Goal: Task Accomplishment & Management: Manage account settings

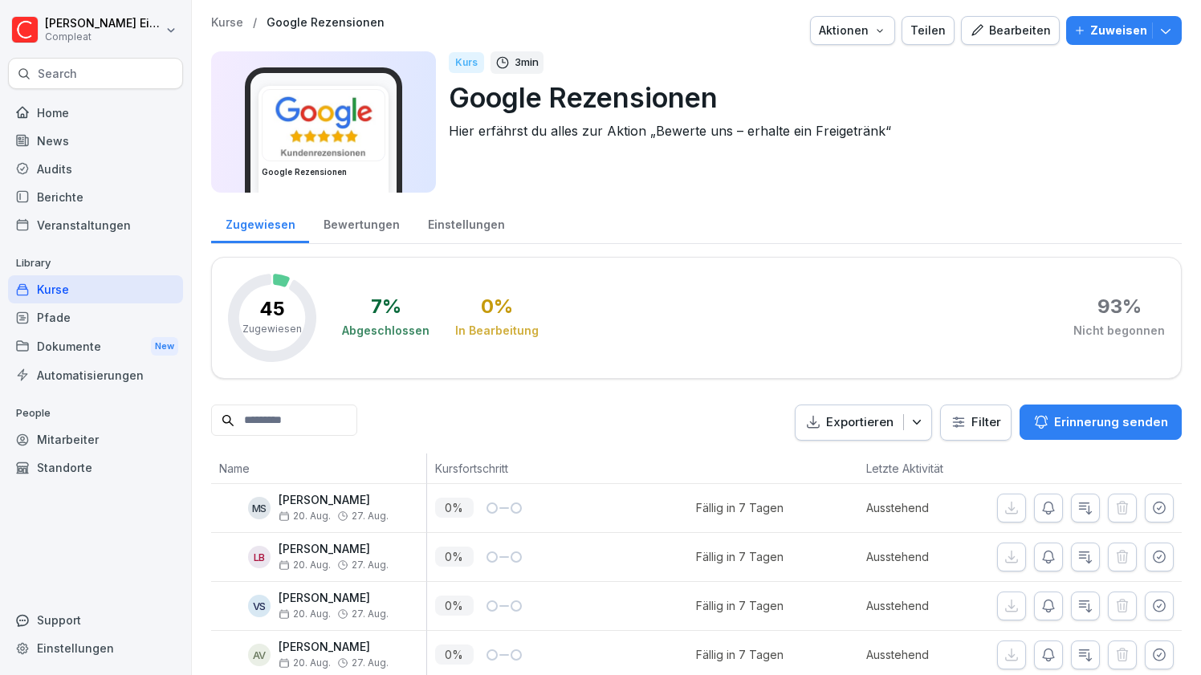
click at [304, 314] on rect at bounding box center [272, 318] width 88 height 88
click at [387, 306] on div "7 %" at bounding box center [386, 306] width 31 height 19
click at [365, 279] on div "7 % Abgeschlossen 0 % In Bearbeitung 93 % Nicht begonnen" at bounding box center [753, 318] width 823 height 88
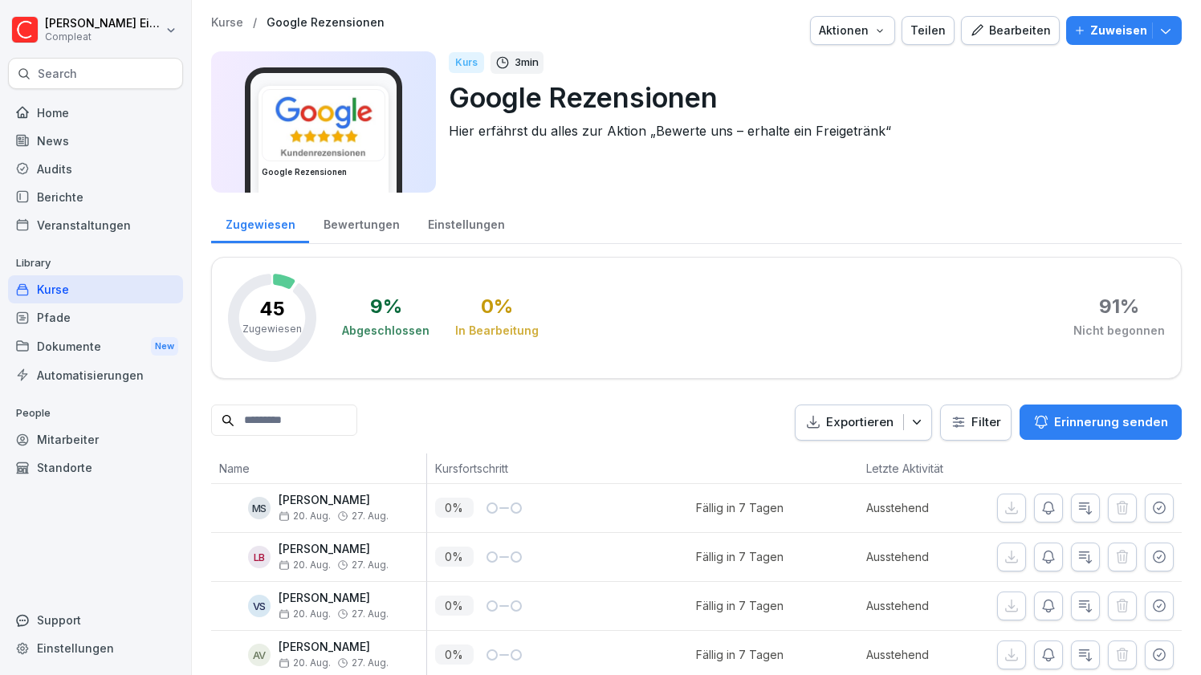
click at [65, 653] on div "Einstellungen" at bounding box center [95, 648] width 175 height 28
select select "**"
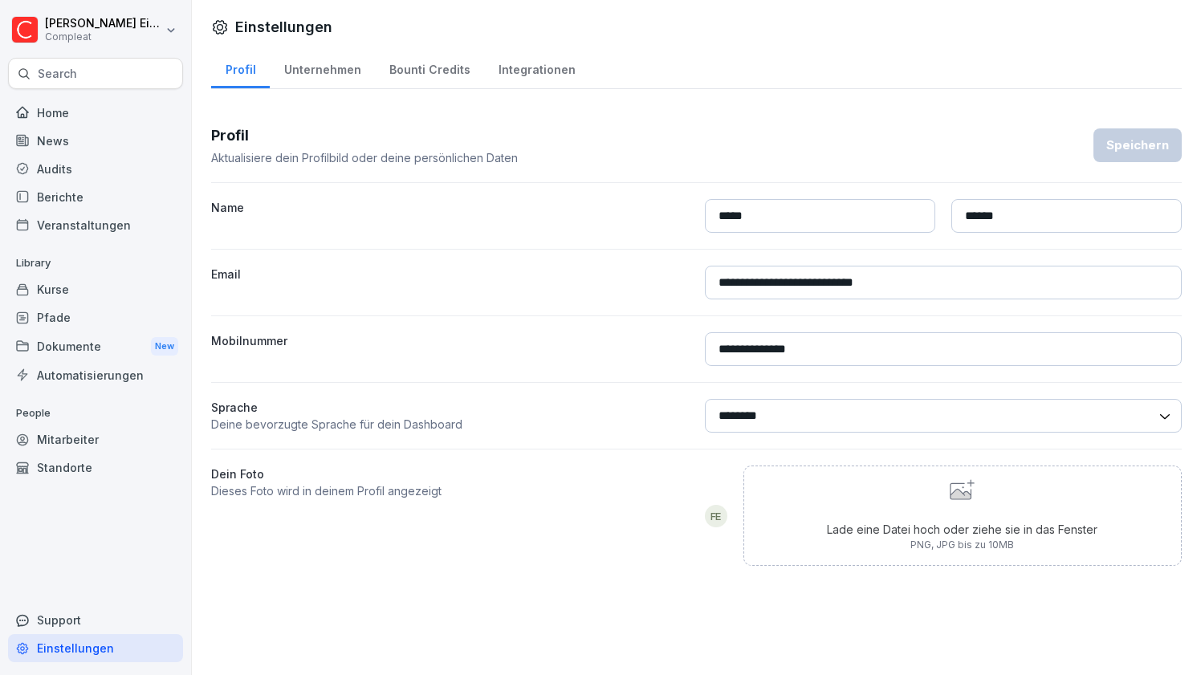
click at [324, 71] on div "Unternehmen" at bounding box center [322, 67] width 105 height 41
select select "**"
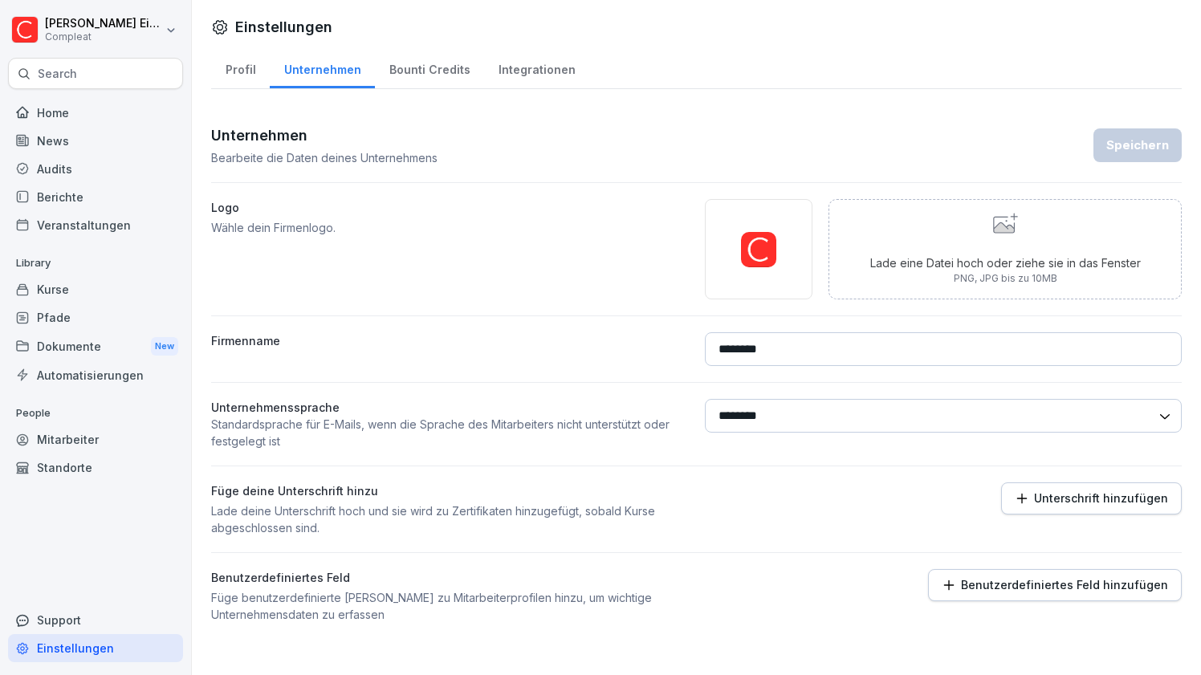
click at [422, 72] on div "Bounti Credits" at bounding box center [429, 67] width 109 height 41
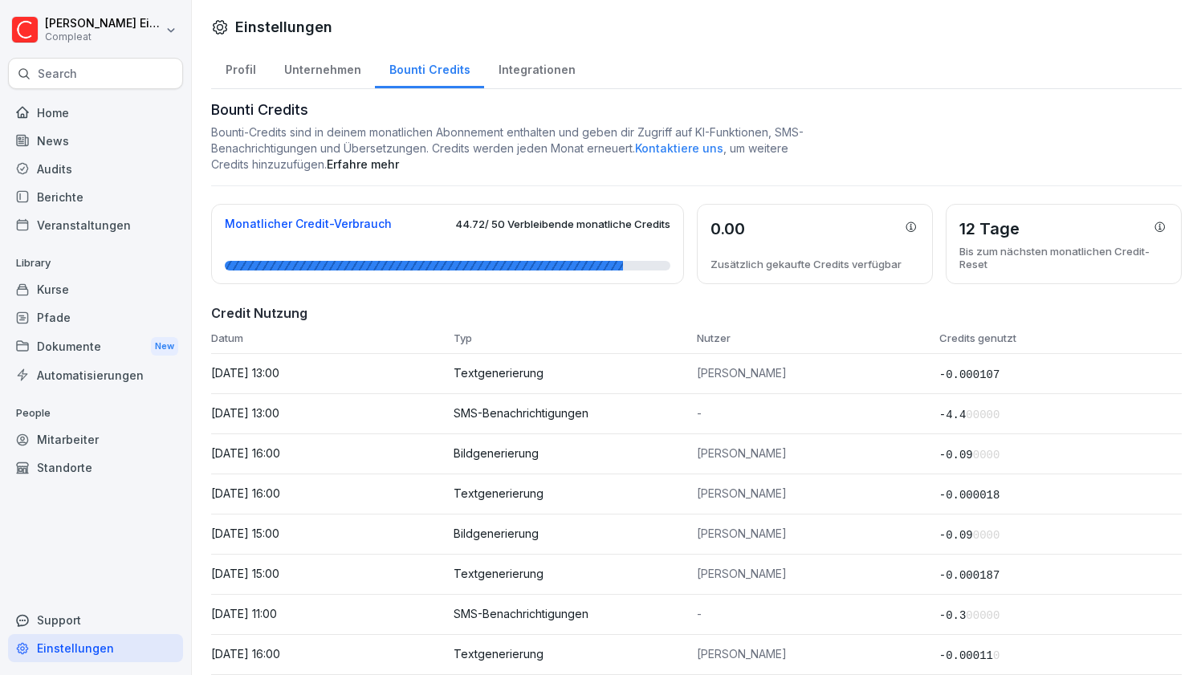
click at [259, 373] on p "20.08.2025, 13:00" at bounding box center [332, 373] width 242 height 14
click at [505, 375] on p "Textgenerierung" at bounding box center [575, 373] width 242 height 14
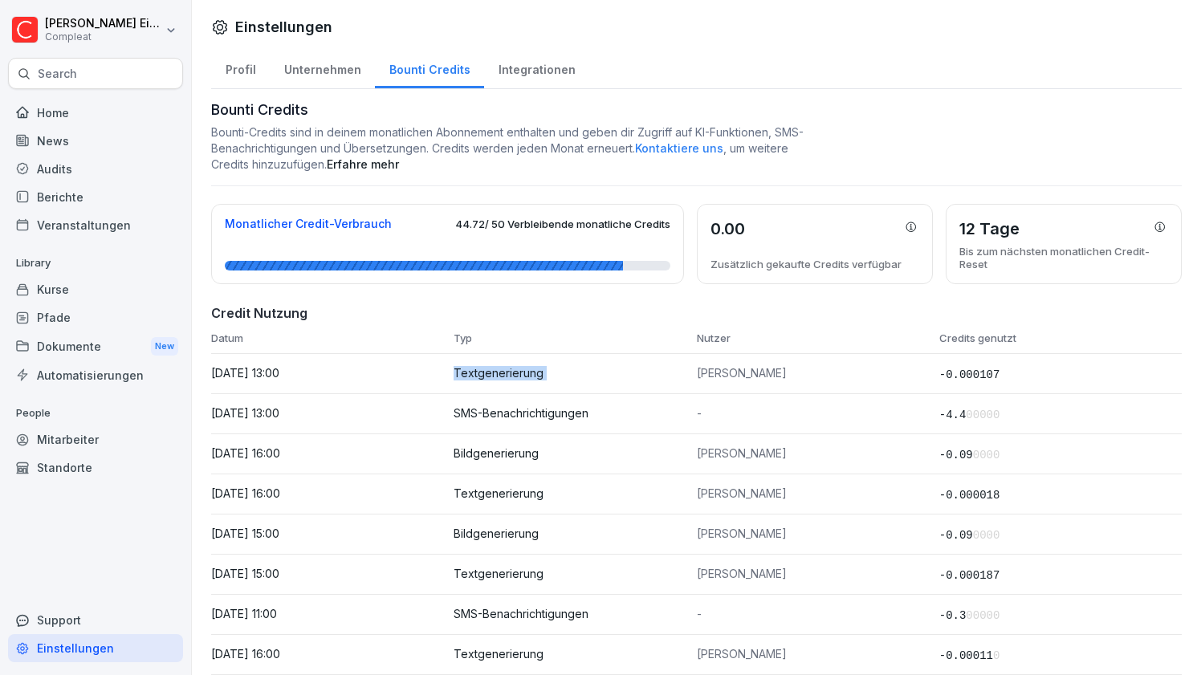
click at [505, 375] on p "Textgenerierung" at bounding box center [575, 373] width 242 height 14
click at [537, 366] on p "Textgenerierung" at bounding box center [575, 373] width 242 height 14
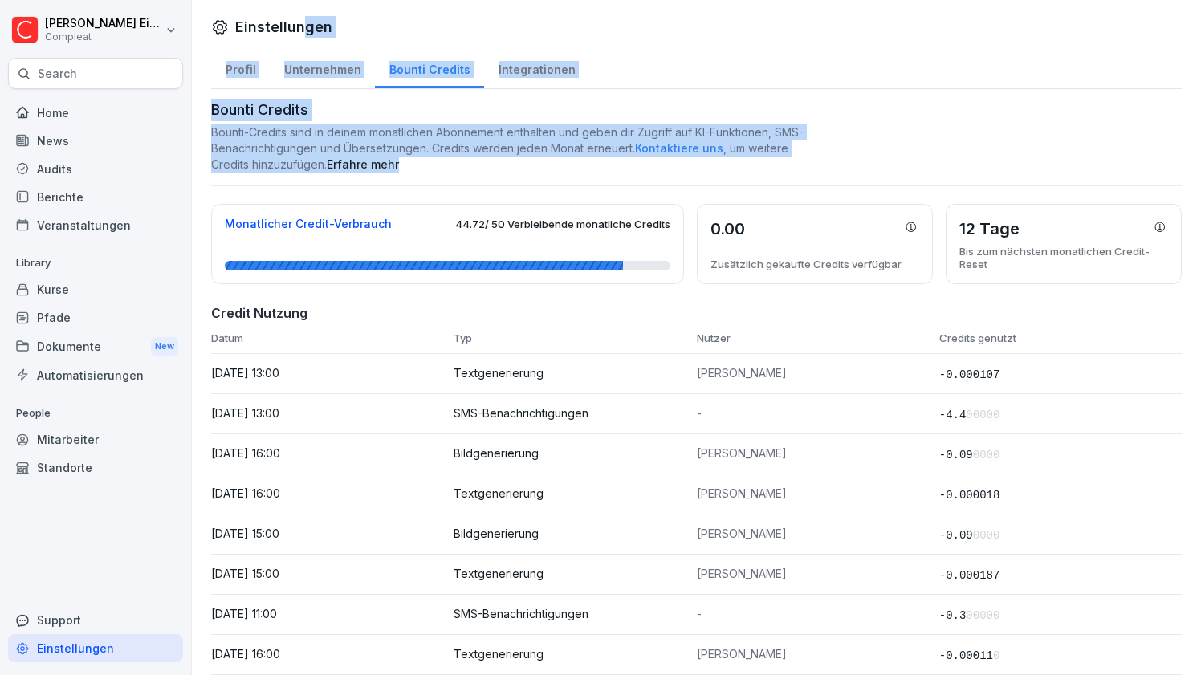
drag, startPoint x: 471, startPoint y: 167, endPoint x: 304, endPoint y: 22, distance: 220.9
click at [304, 22] on div "Einstellungen Profil Unternehmen Bounti Credits Integrationen Bounti Credits Bo…" at bounding box center [696, 586] width 1009 height 1173
click at [475, 165] on p "Bounti-Credits sind in deinem monatlichen Abonnement enthalten und geben dir Zu…" at bounding box center [508, 148] width 595 height 48
drag, startPoint x: 475, startPoint y: 165, endPoint x: 333, endPoint y: 8, distance: 211.5
click at [333, 8] on div "Einstellungen Profil Unternehmen Bounti Credits Integrationen Bounti Credits Bo…" at bounding box center [696, 586] width 1009 height 1173
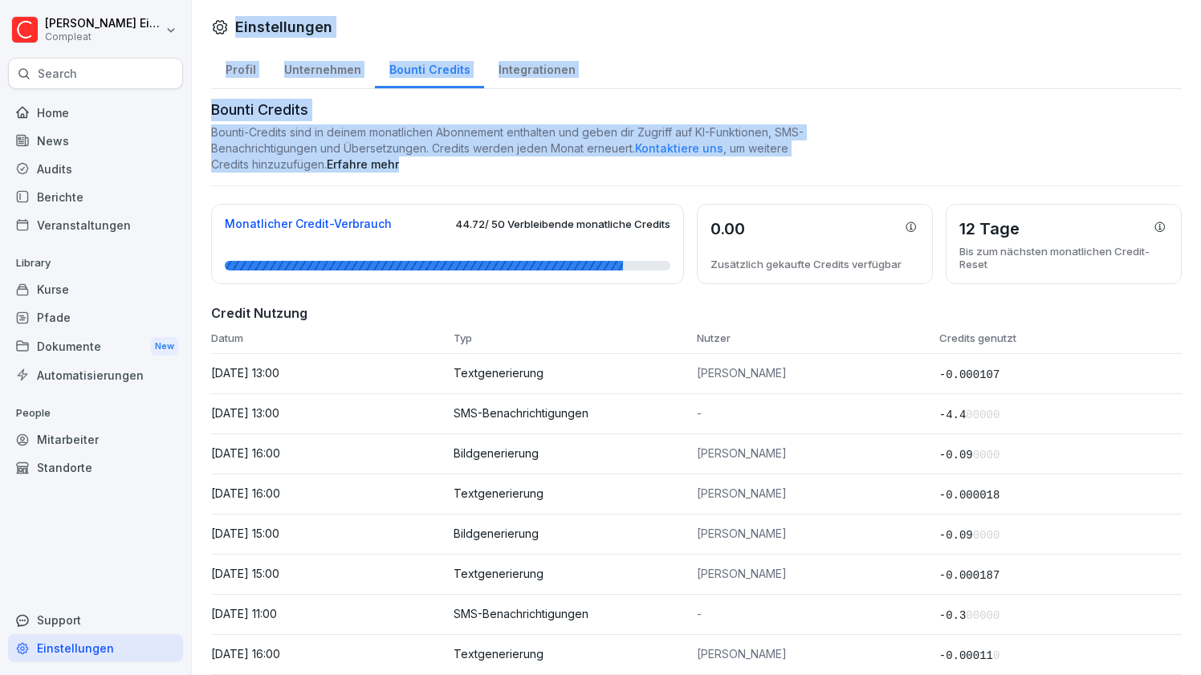
click at [307, 145] on p "Bounti-Credits sind in deinem monatlichen Abonnement enthalten und geben dir Zu…" at bounding box center [508, 148] width 595 height 48
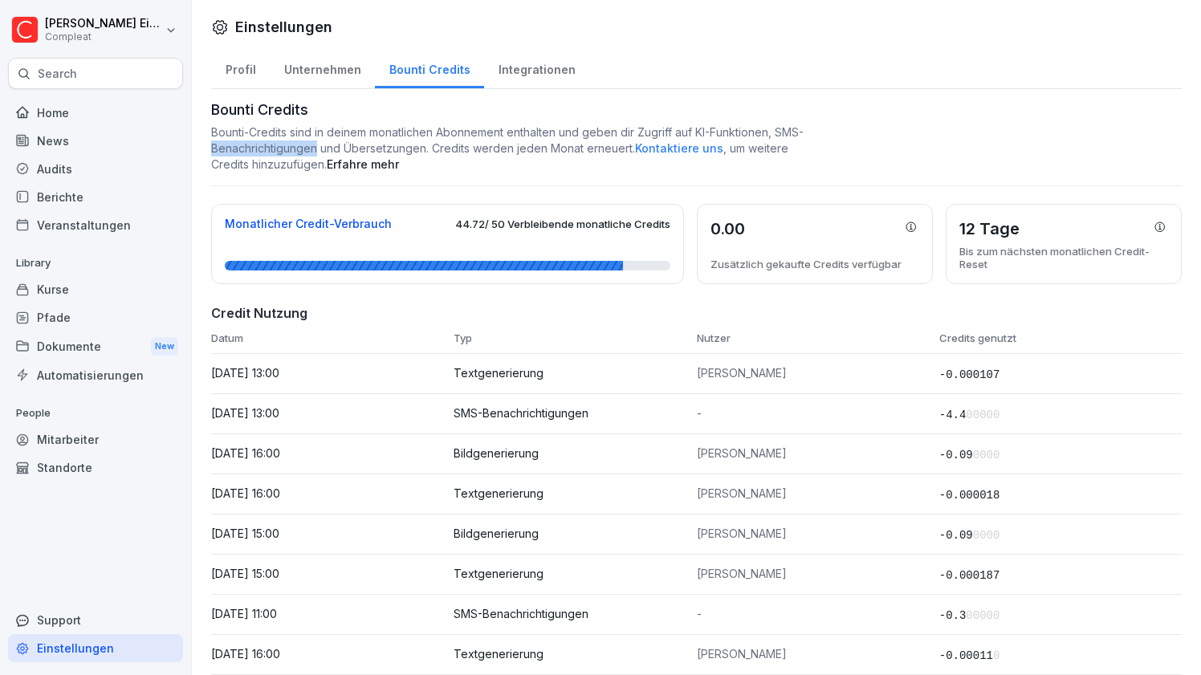
click at [307, 145] on p "Bounti-Credits sind in deinem monatlichen Abonnement enthalten und geben dir Zu…" at bounding box center [508, 148] width 595 height 48
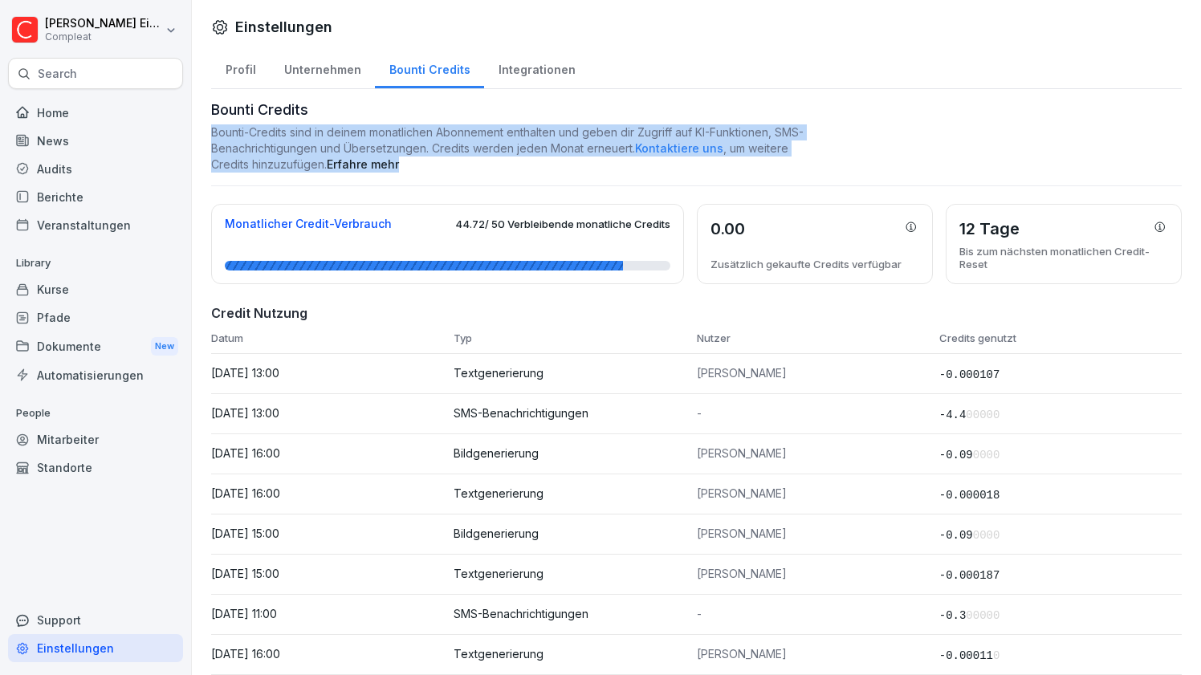
click at [307, 145] on p "Bounti-Credits sind in deinem monatlichen Abonnement enthalten und geben dir Zu…" at bounding box center [508, 148] width 595 height 48
click at [354, 127] on p "Bounti-Credits sind in deinem monatlichen Abonnement enthalten und geben dir Zu…" at bounding box center [508, 148] width 595 height 48
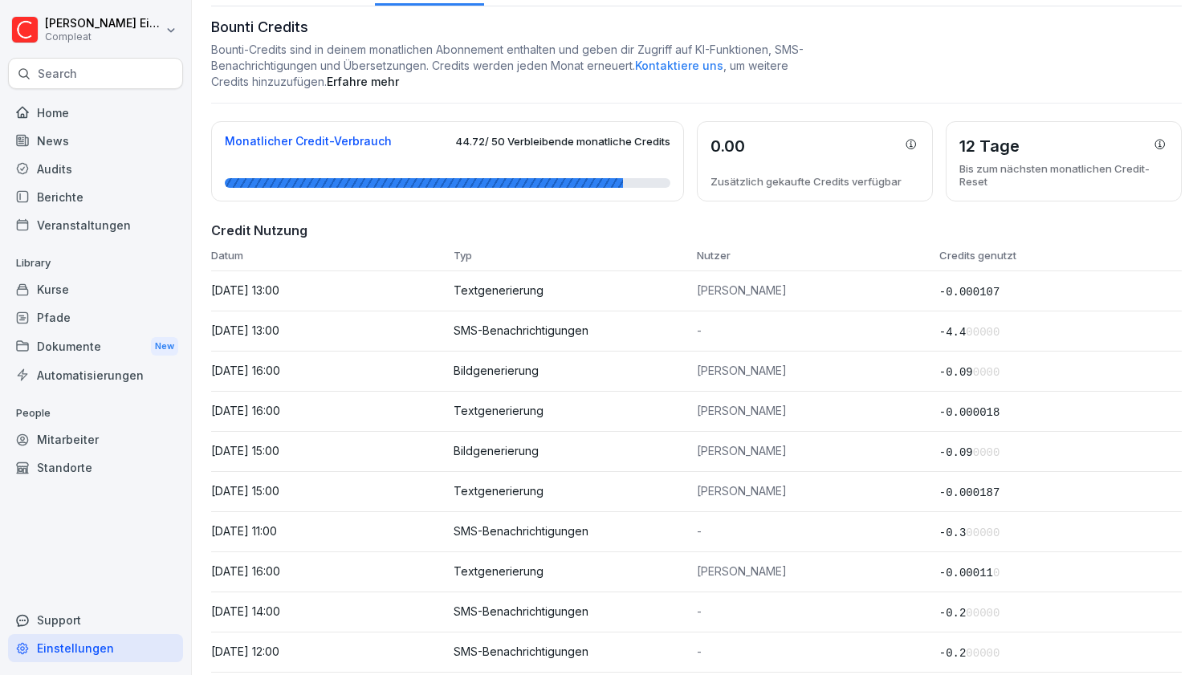
scroll to position [123, 0]
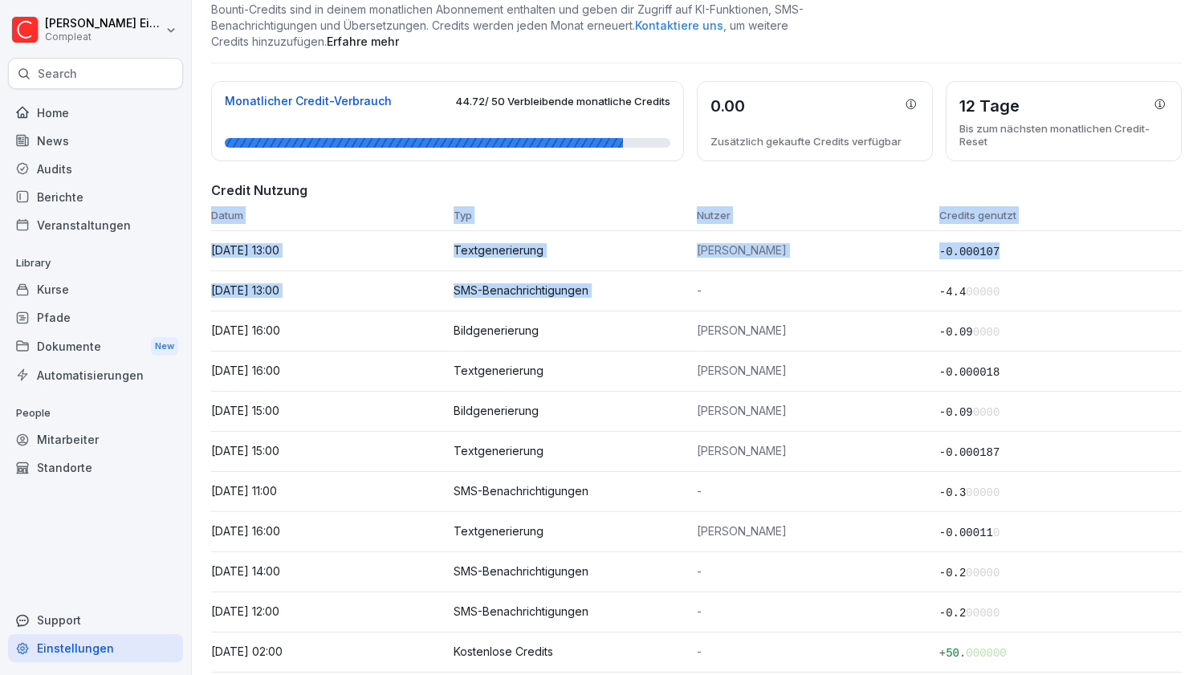
drag, startPoint x: 800, startPoint y: 184, endPoint x: 897, endPoint y: 275, distance: 133.5
click at [897, 275] on div "Credit Nutzung Datum Typ Nutzer Credits genutzt 20.08.2025, 13:00 Textgenerieru…" at bounding box center [696, 608] width 971 height 854
click at [456, 195] on h4 "Credit Nutzung" at bounding box center [696, 190] width 971 height 19
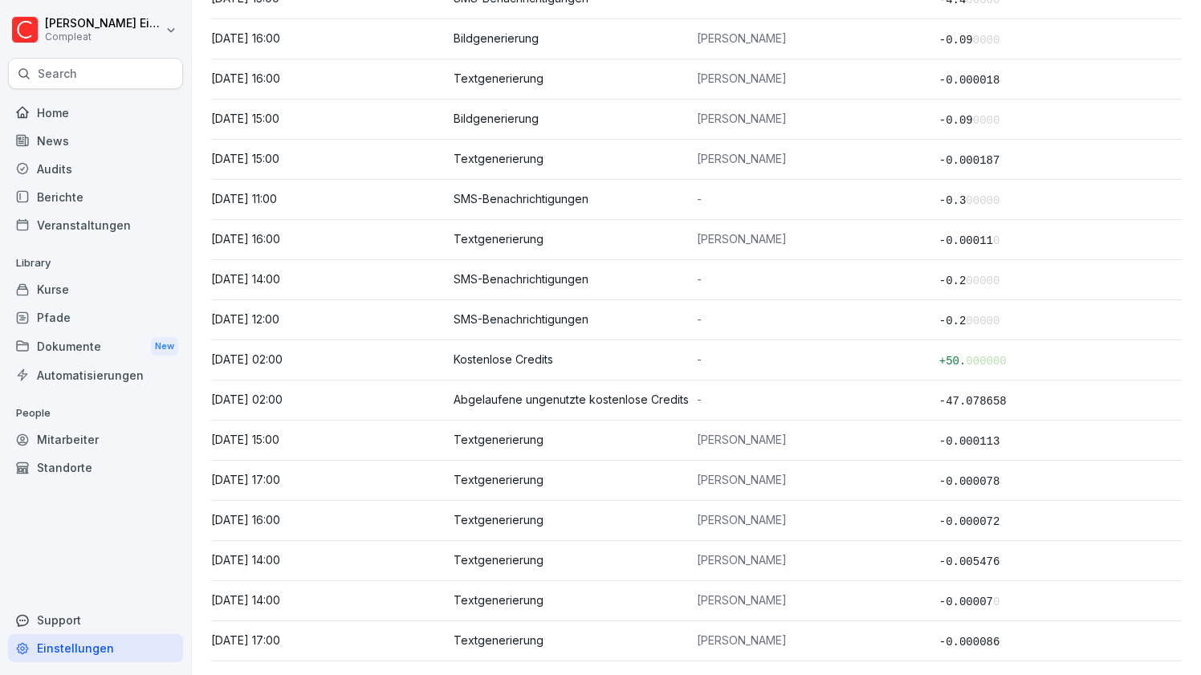
scroll to position [497, 0]
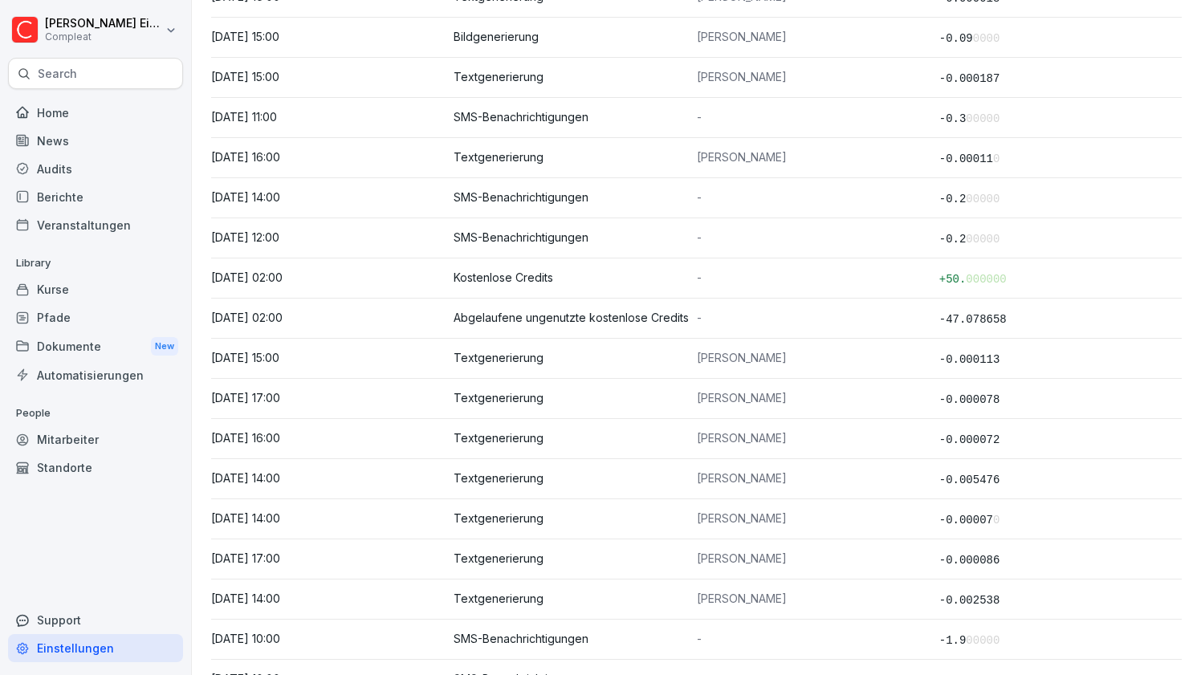
click at [495, 271] on p "Kostenlose Credits" at bounding box center [575, 278] width 242 height 14
click at [449, 275] on p "01.08.2025, 02:00" at bounding box center [332, 278] width 242 height 14
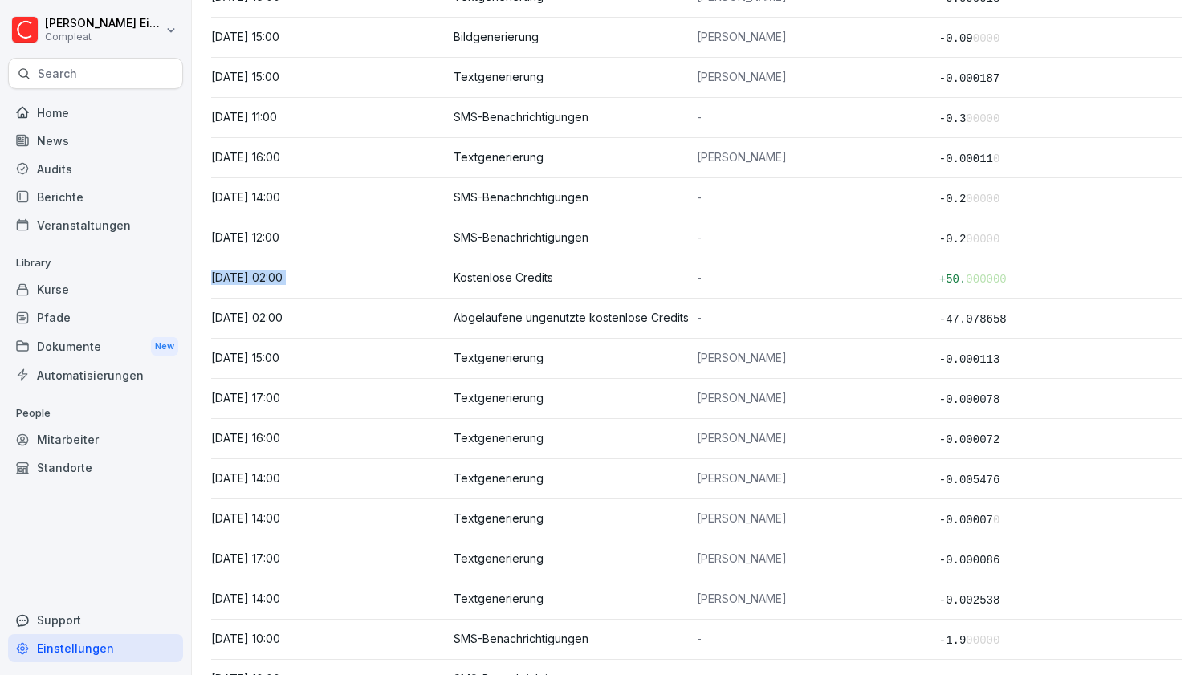
click at [449, 275] on p "01.08.2025, 02:00" at bounding box center [332, 278] width 242 height 14
click at [502, 237] on p "SMS-Benachrichtigungen" at bounding box center [575, 237] width 242 height 14
click at [523, 239] on p "SMS-Benachrichtigungen" at bounding box center [575, 237] width 242 height 14
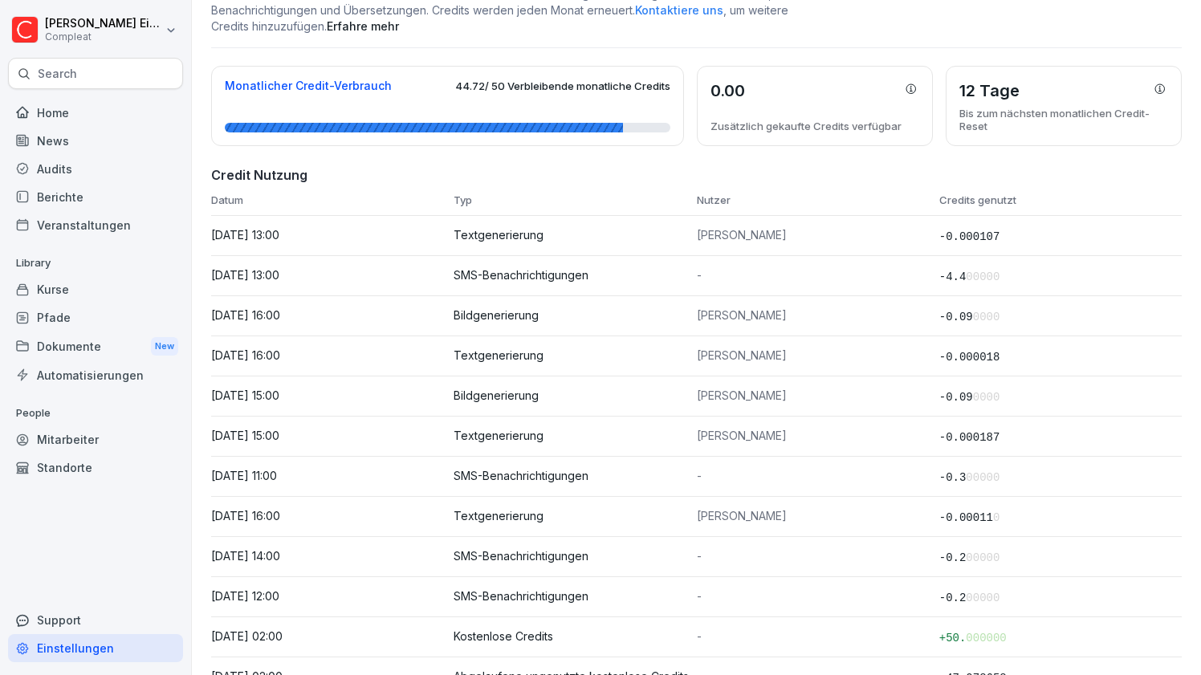
scroll to position [0, 0]
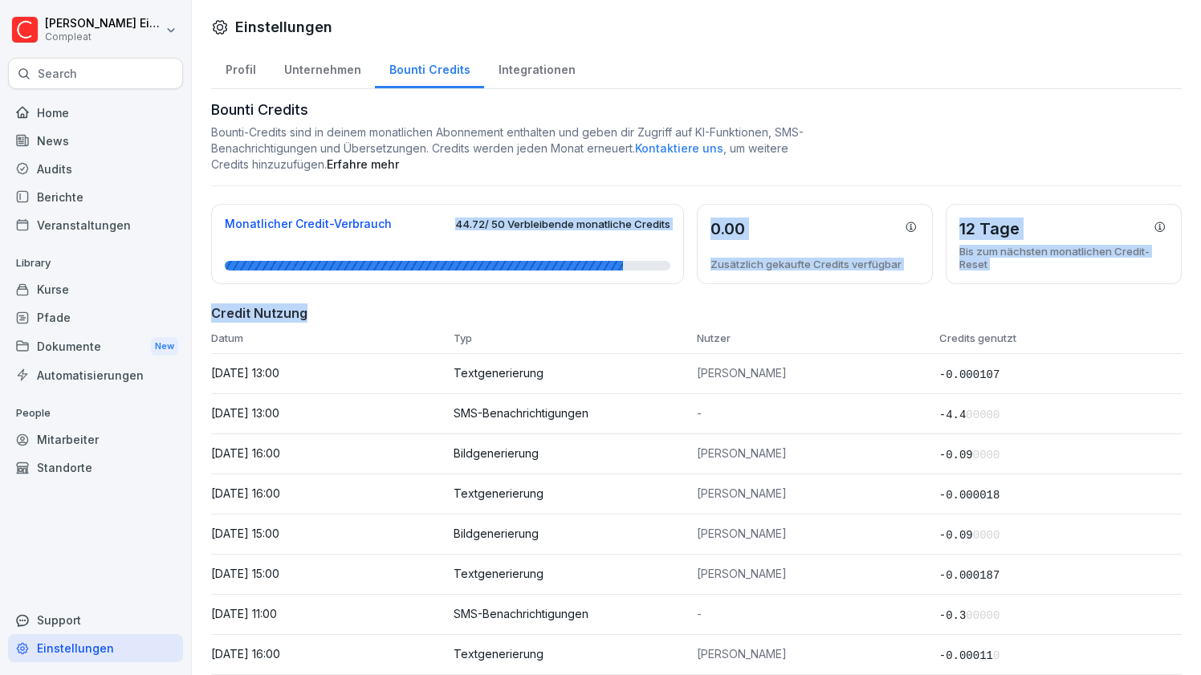
drag, startPoint x: 464, startPoint y: 198, endPoint x: 622, endPoint y: 304, distance: 190.4
click at [622, 304] on h4 "Credit Nutzung" at bounding box center [696, 313] width 971 height 19
drag, startPoint x: 622, startPoint y: 304, endPoint x: 524, endPoint y: 167, distance: 169.1
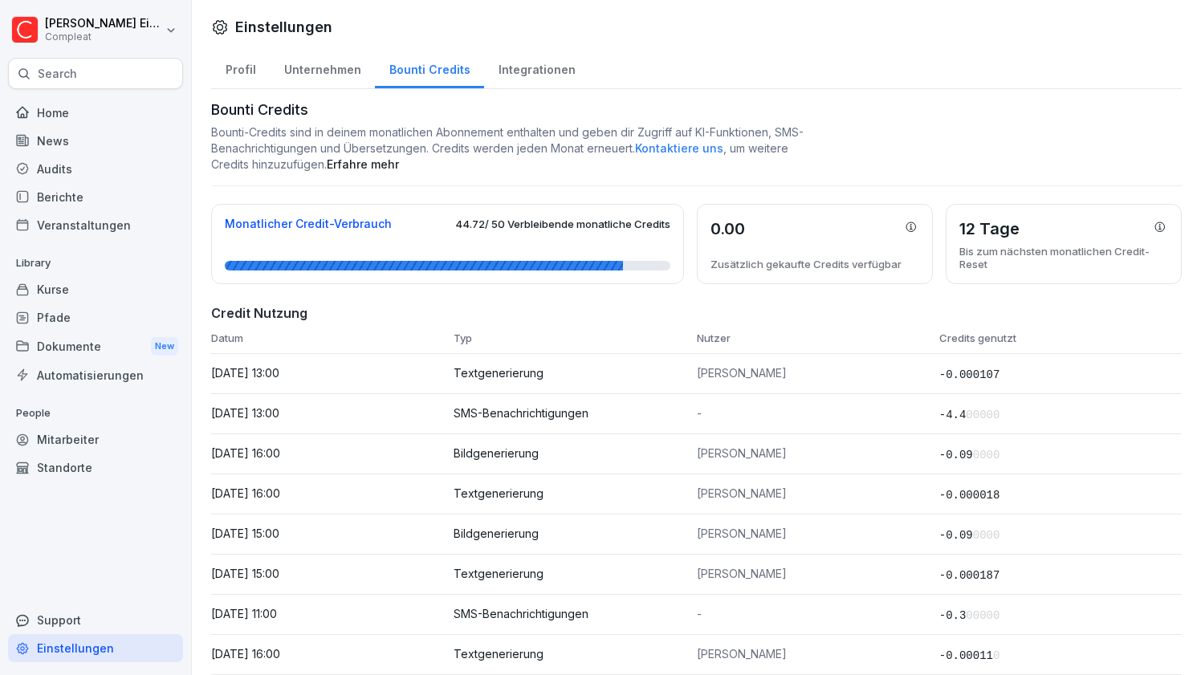
click at [602, 156] on p "Bounti-Credits sind in deinem monatlichen Abonnement enthalten und geben dir Zu…" at bounding box center [508, 148] width 595 height 48
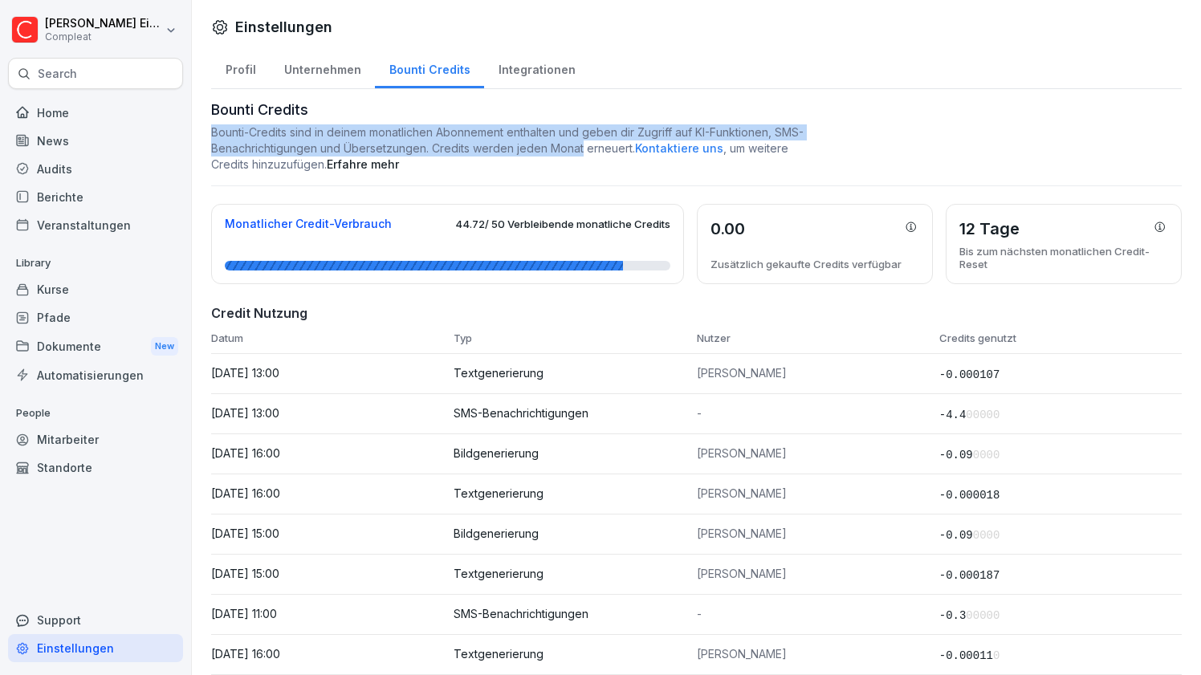
drag, startPoint x: 602, startPoint y: 156, endPoint x: 458, endPoint y: 117, distance: 148.8
click at [458, 117] on div "Bounti Credits Bounti-Credits sind in deinem monatlichen Abonnement enthalten u…" at bounding box center [696, 136] width 971 height 74
click at [458, 117] on h1 "Bounti Credits" at bounding box center [696, 110] width 971 height 22
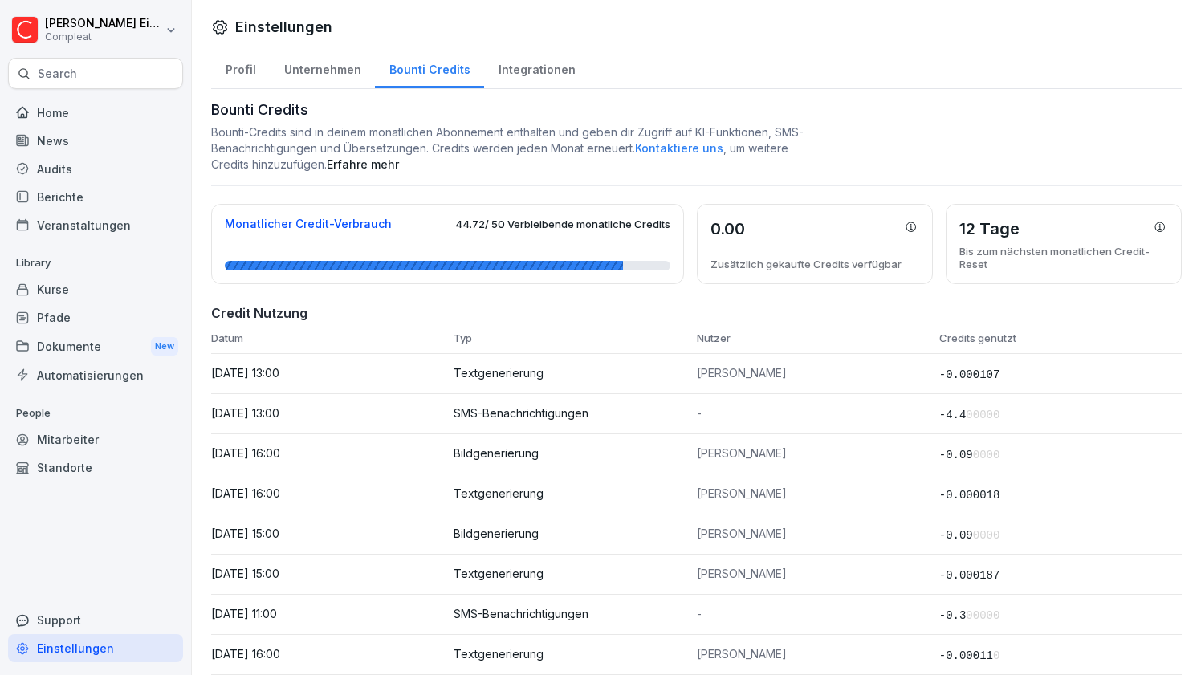
click at [399, 162] on link "Erfahre mehr" at bounding box center [363, 164] width 72 height 14
